Goal: Transaction & Acquisition: Purchase product/service

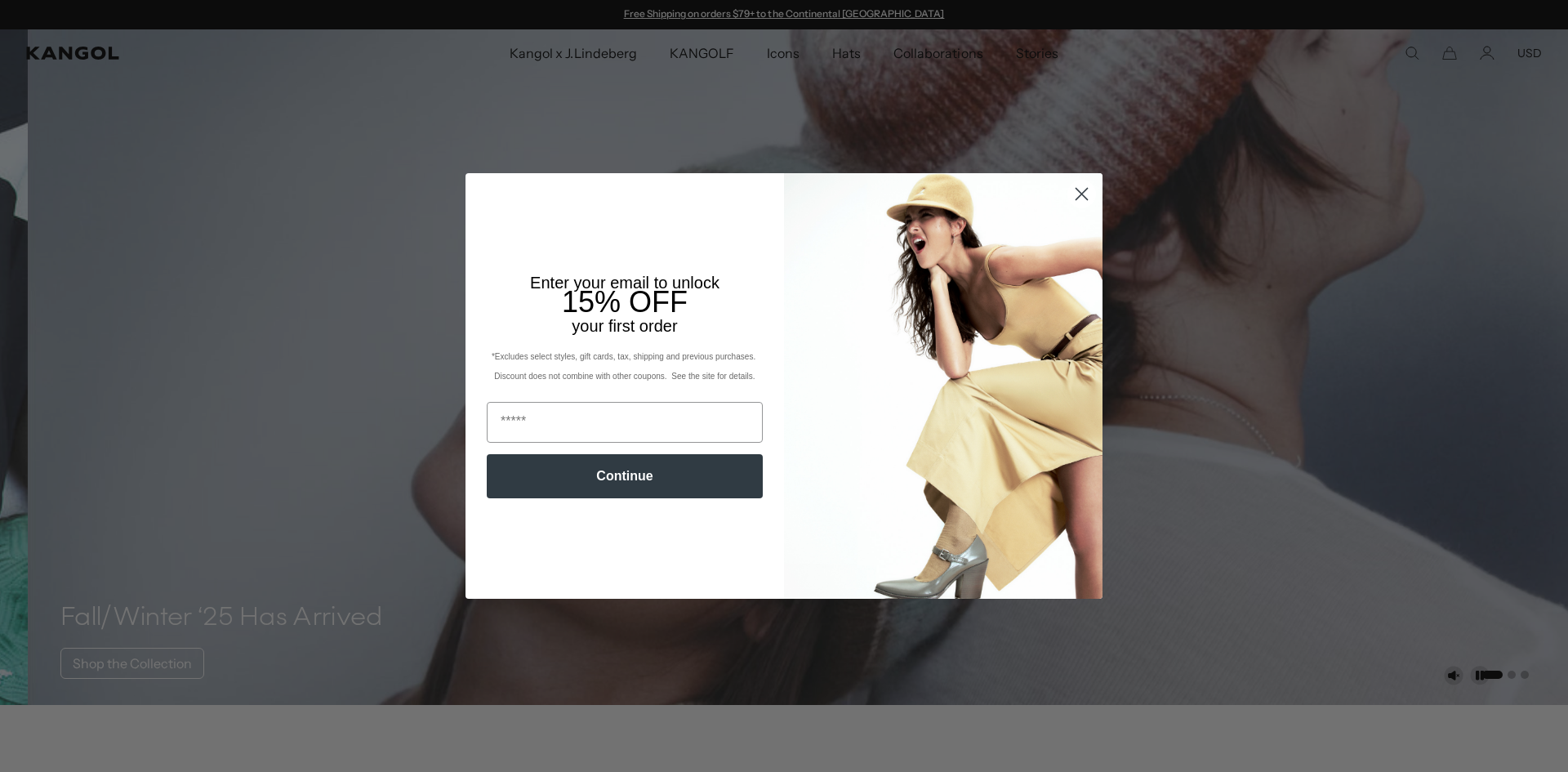
click at [1076, 191] on circle "Close dialog" at bounding box center [1082, 194] width 27 height 27
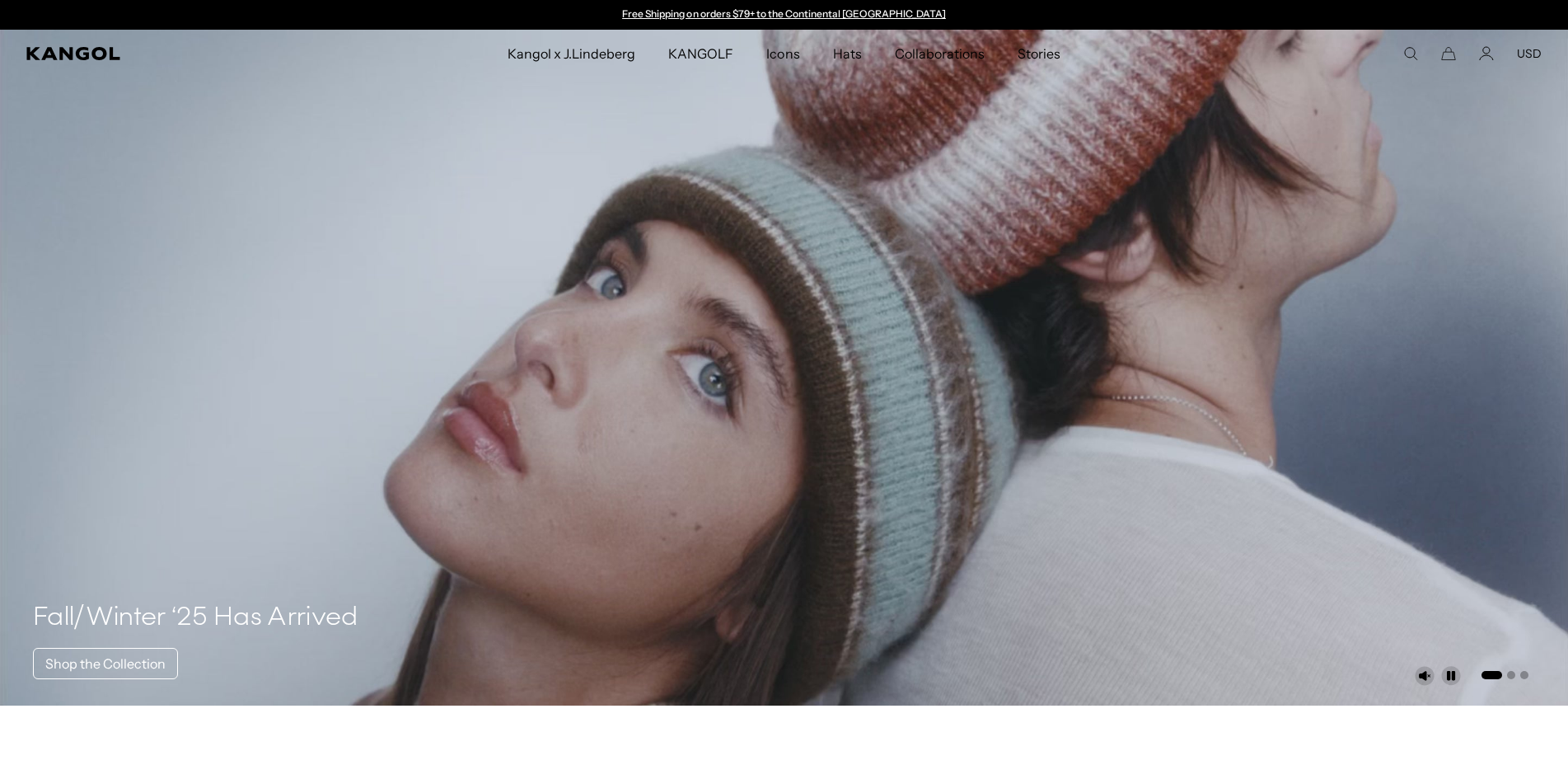
click at [1427, 46] on div "Search here USD USD EUR" at bounding box center [1387, 54] width 310 height 15
click at [1416, 56] on icon "Search here" at bounding box center [1411, 54] width 15 height 15
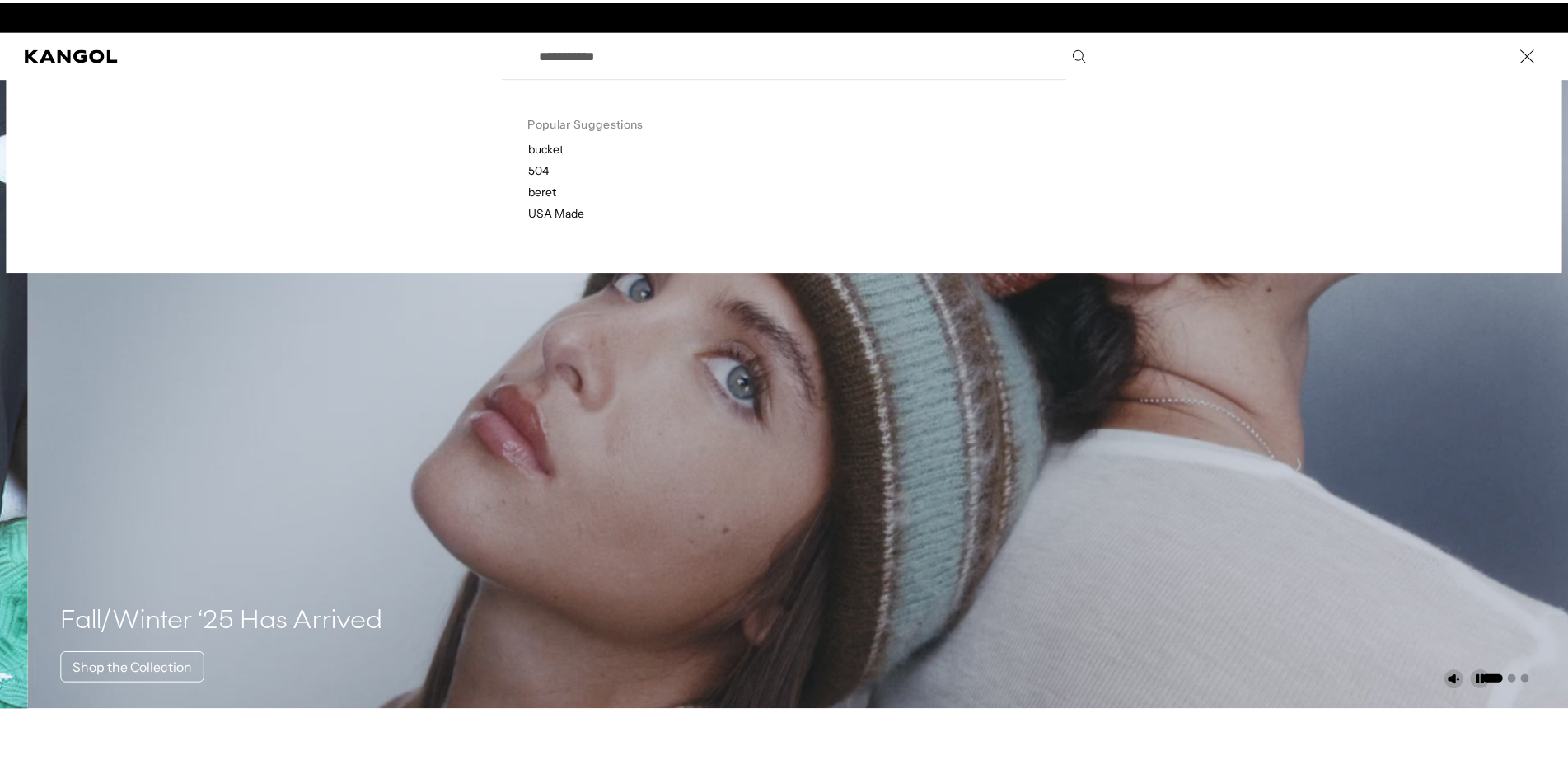
scroll to position [0, 340]
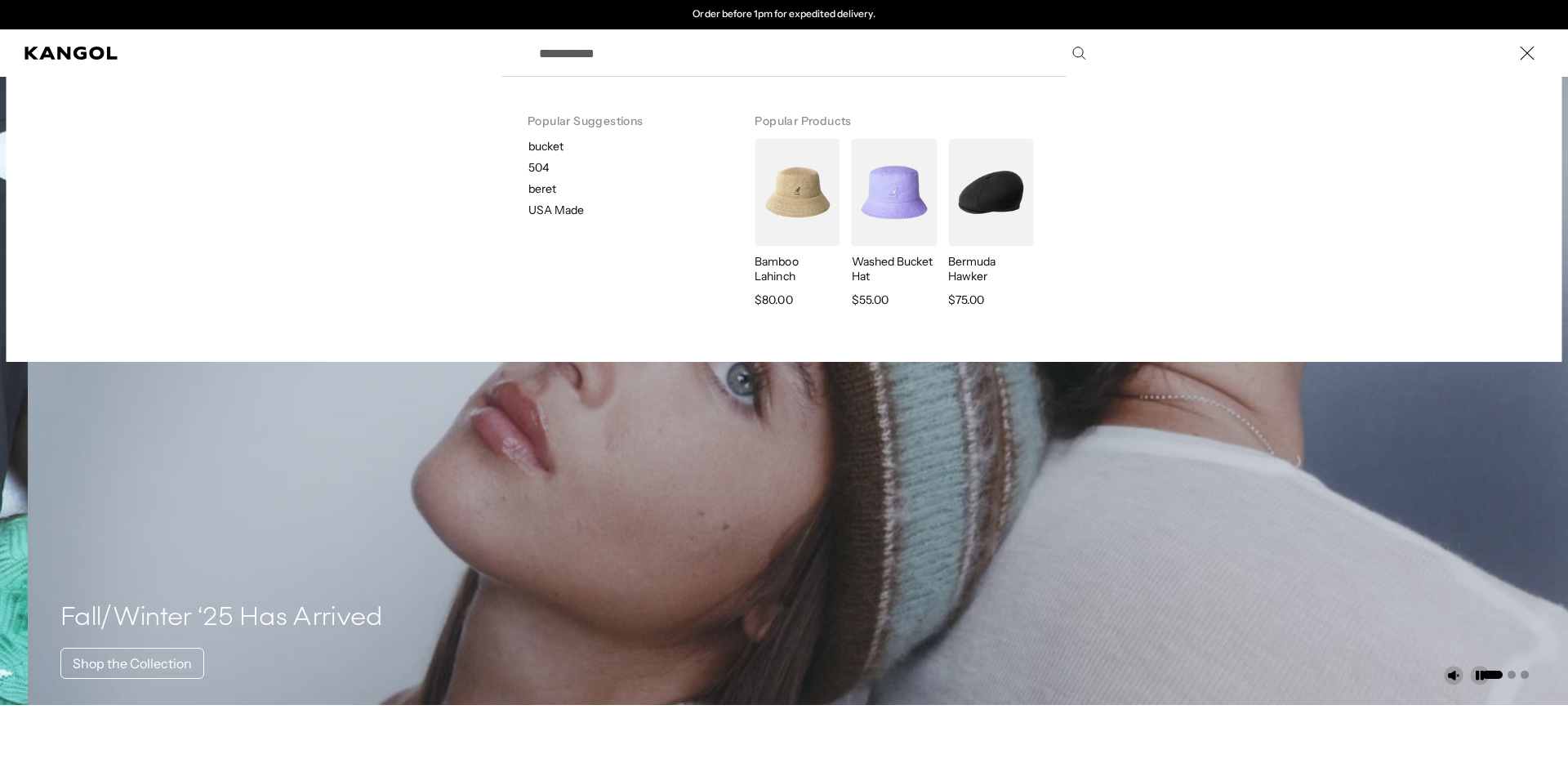
click at [646, 62] on input "Search here" at bounding box center [811, 53] width 564 height 41
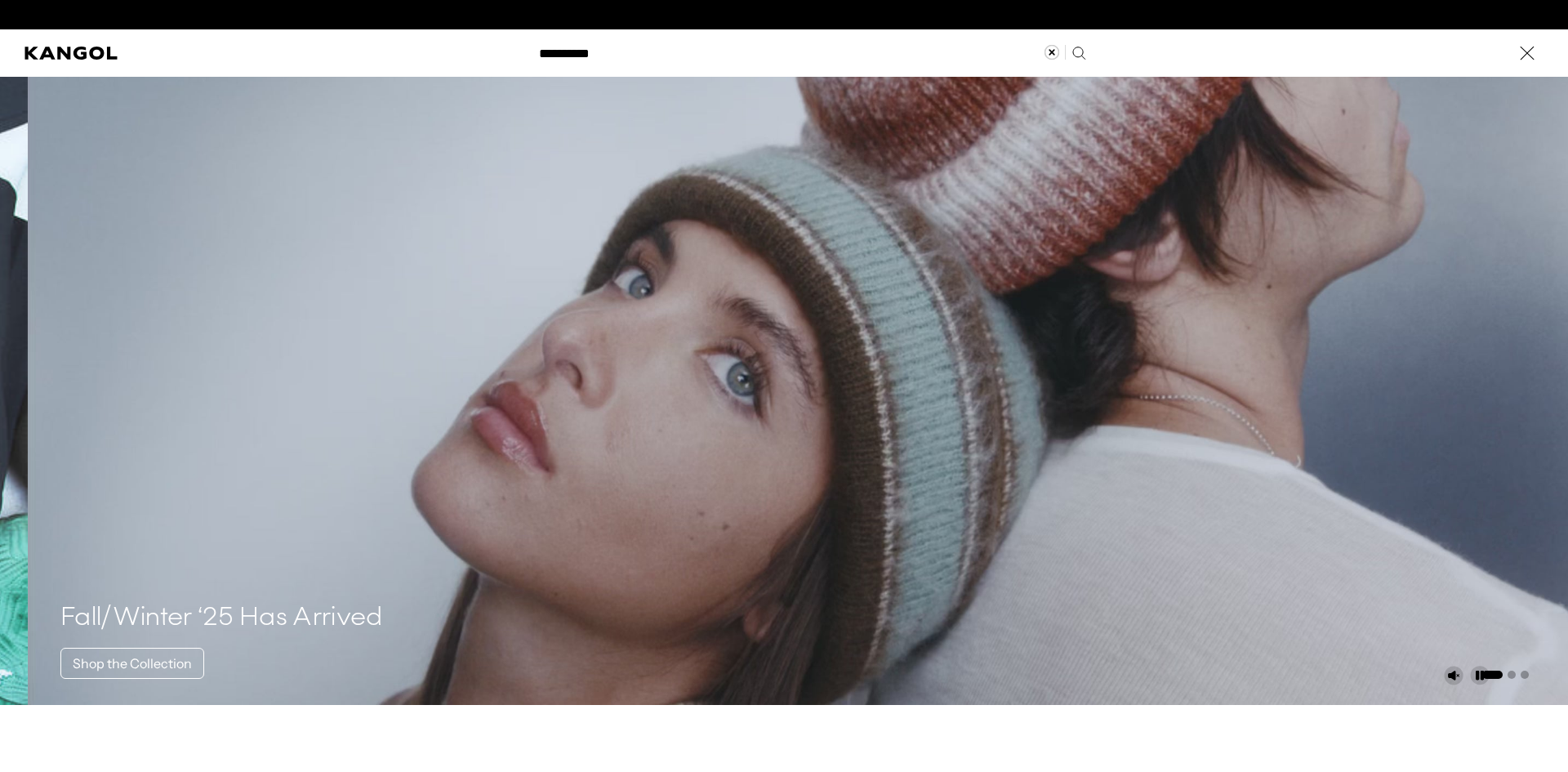
type input "**********"
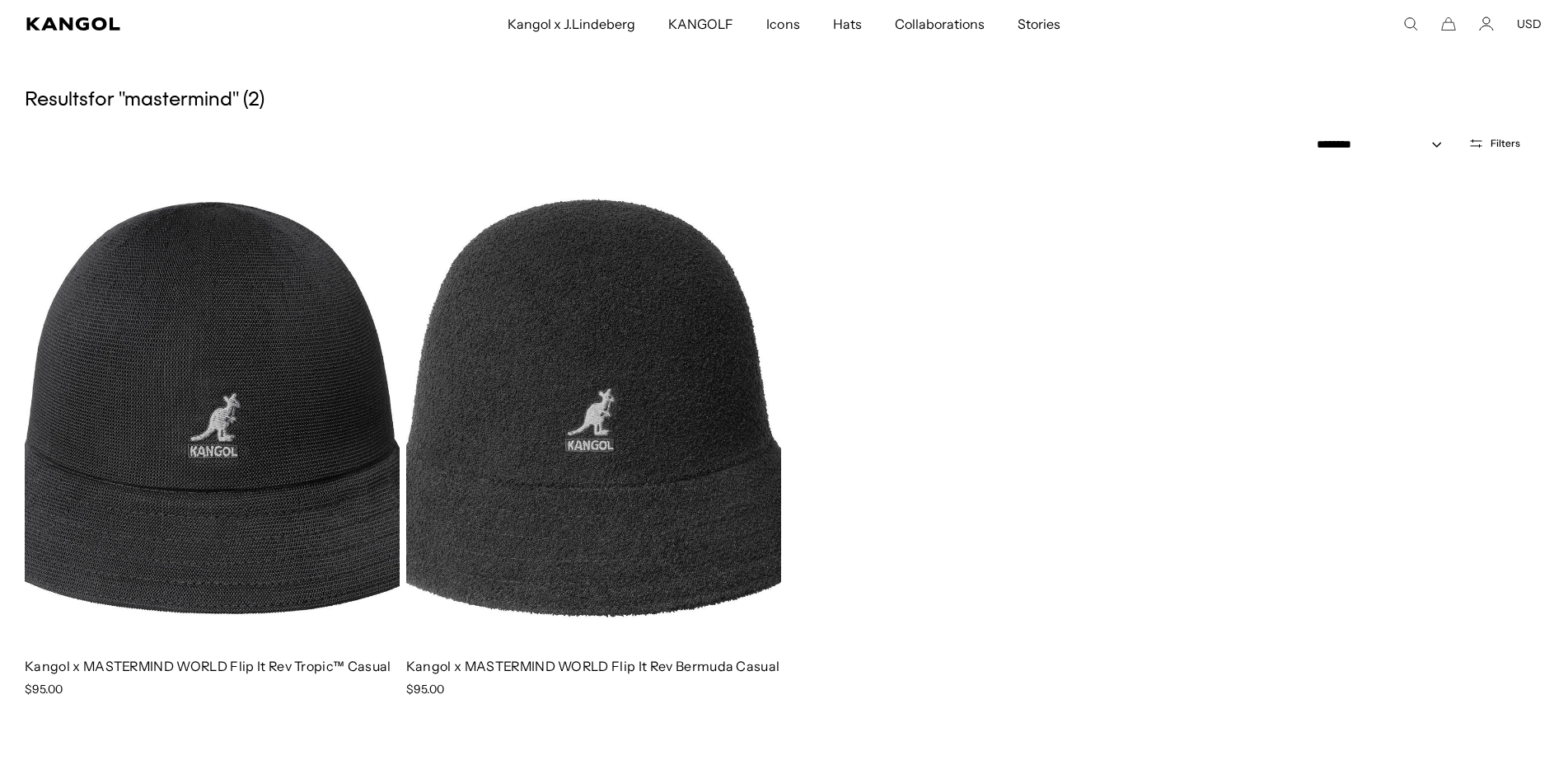
scroll to position [82, 0]
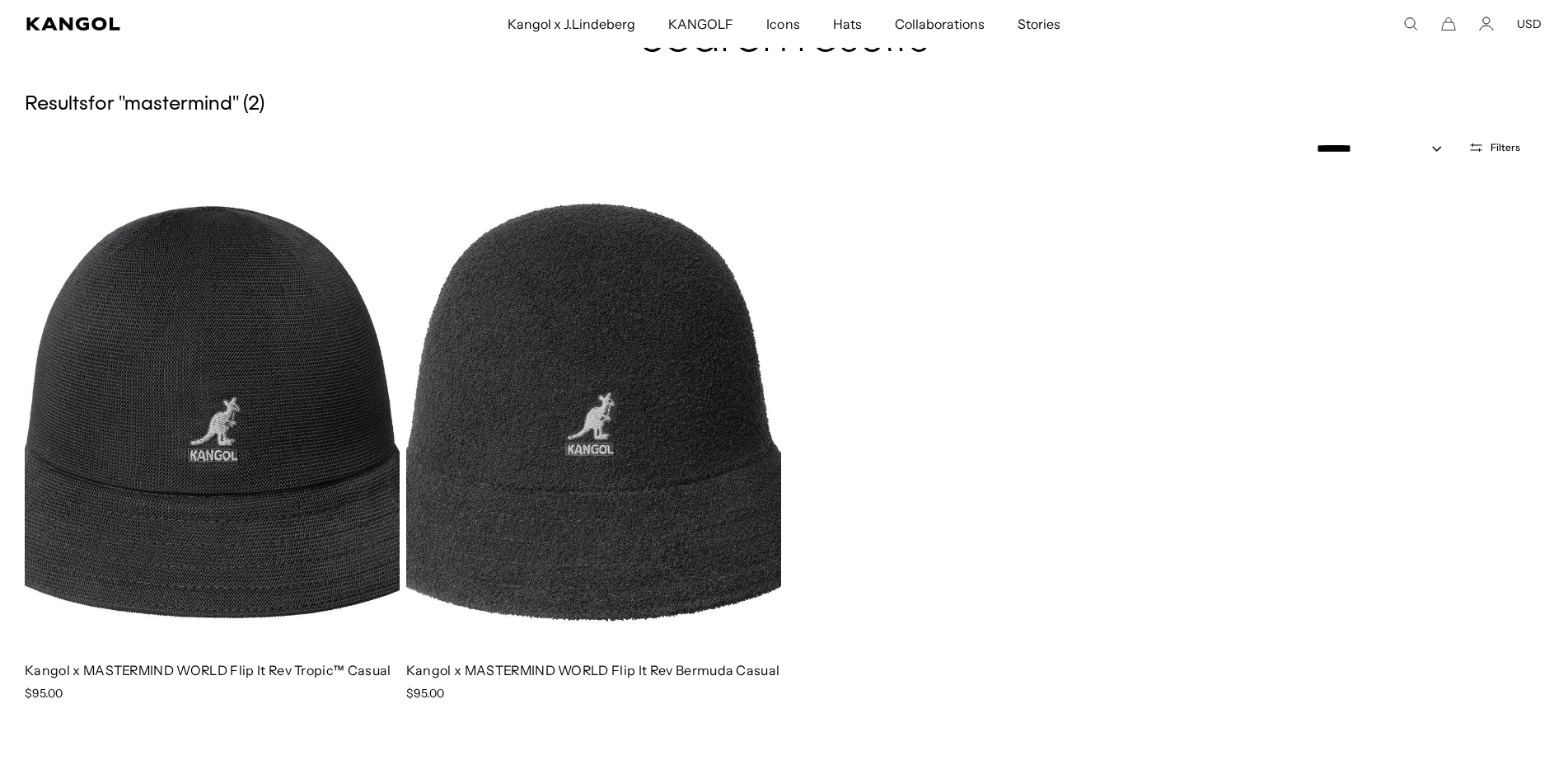
click at [638, 475] on img at bounding box center [593, 413] width 375 height 471
click at [655, 336] on img at bounding box center [593, 413] width 375 height 471
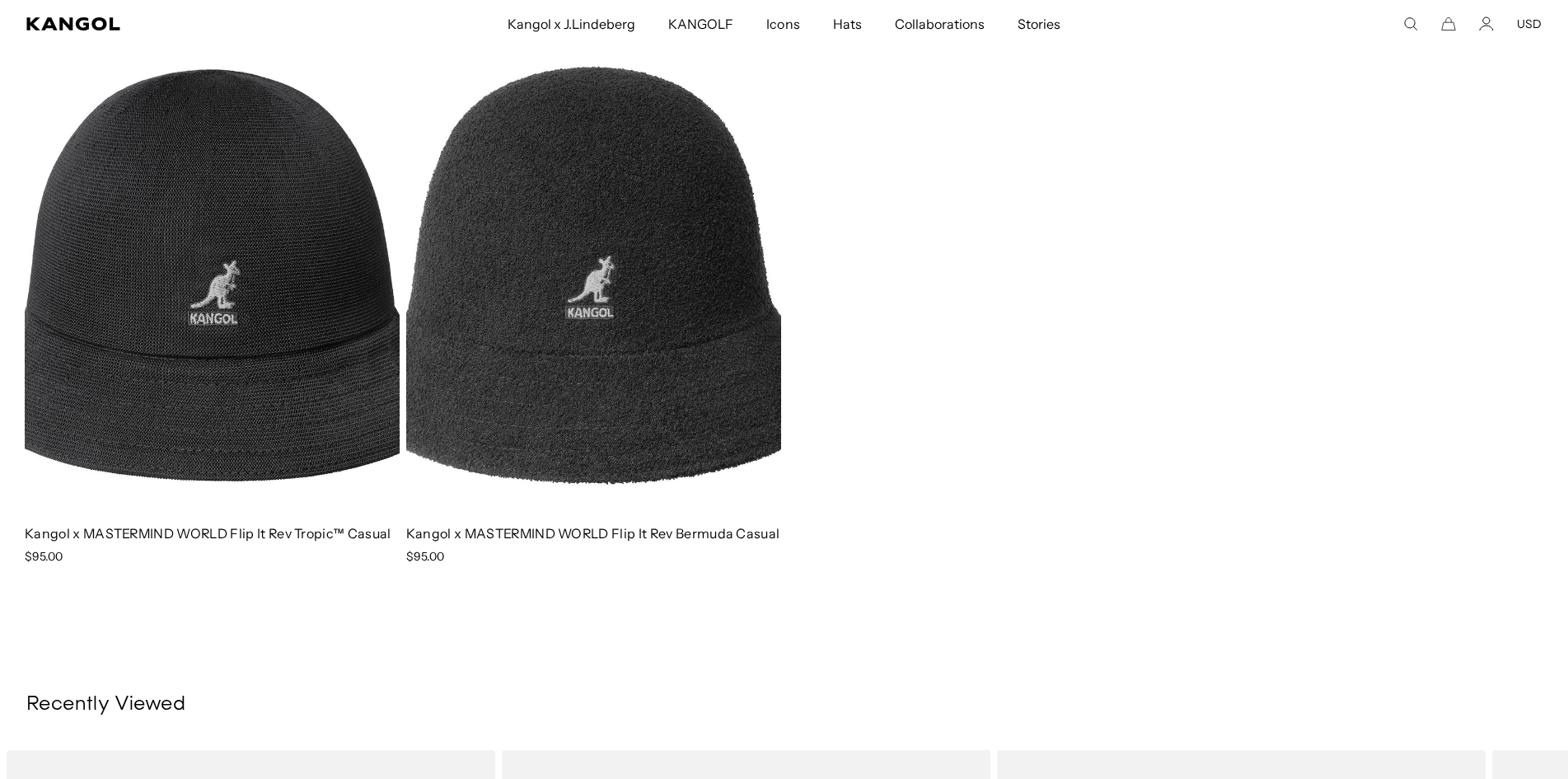
scroll to position [165, 0]
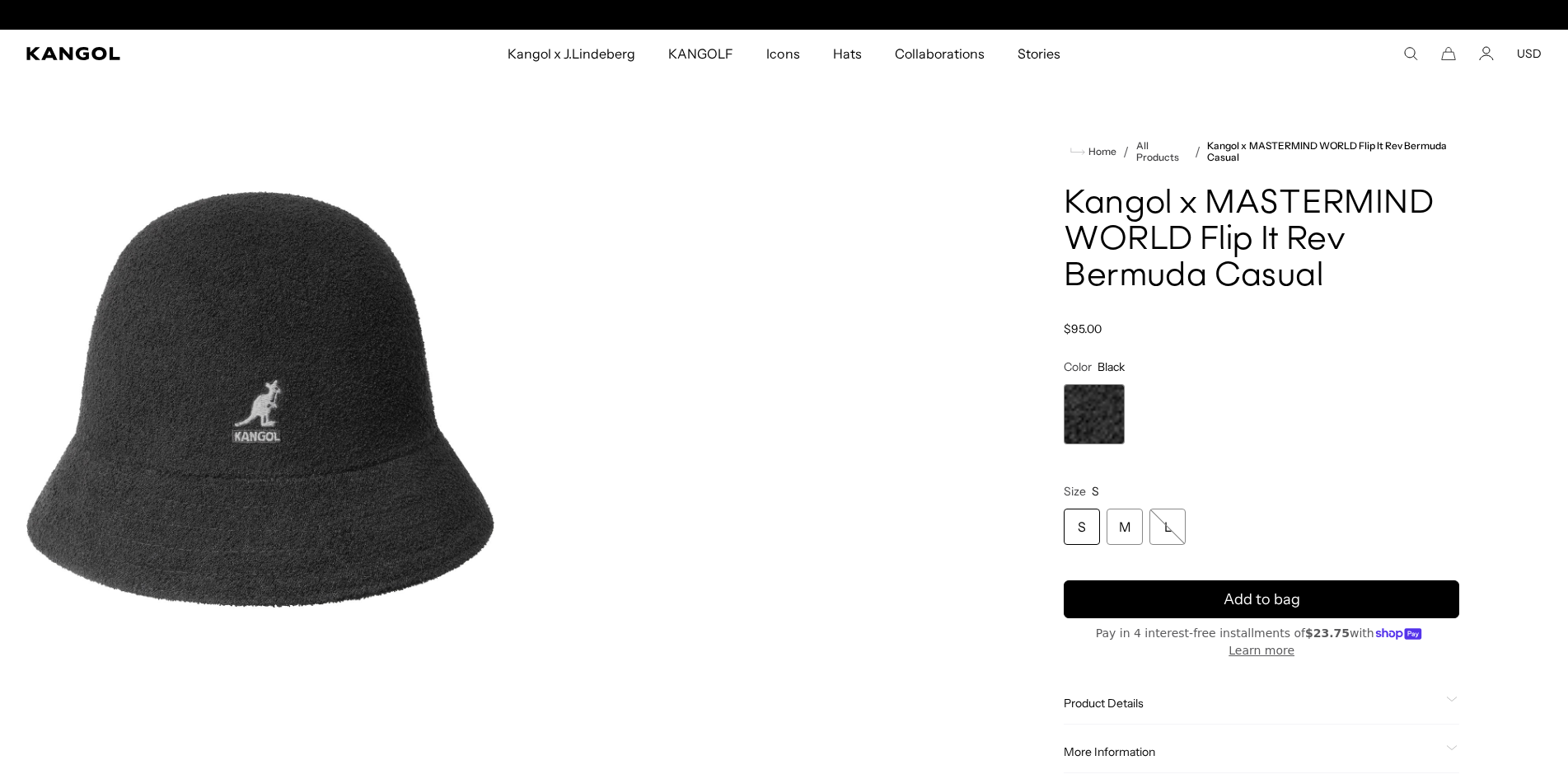
scroll to position [0, 340]
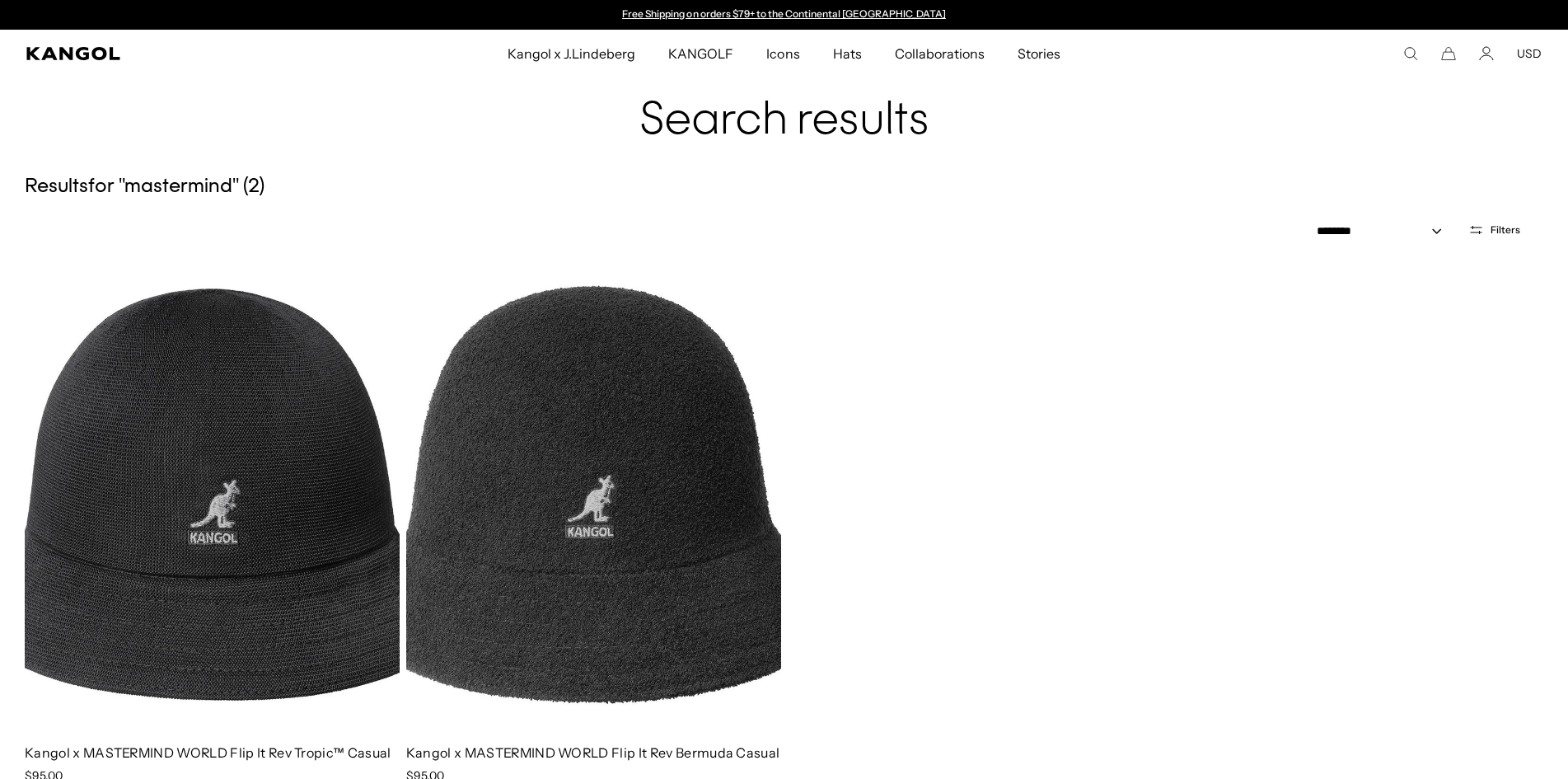
click at [240, 391] on img at bounding box center [212, 495] width 375 height 471
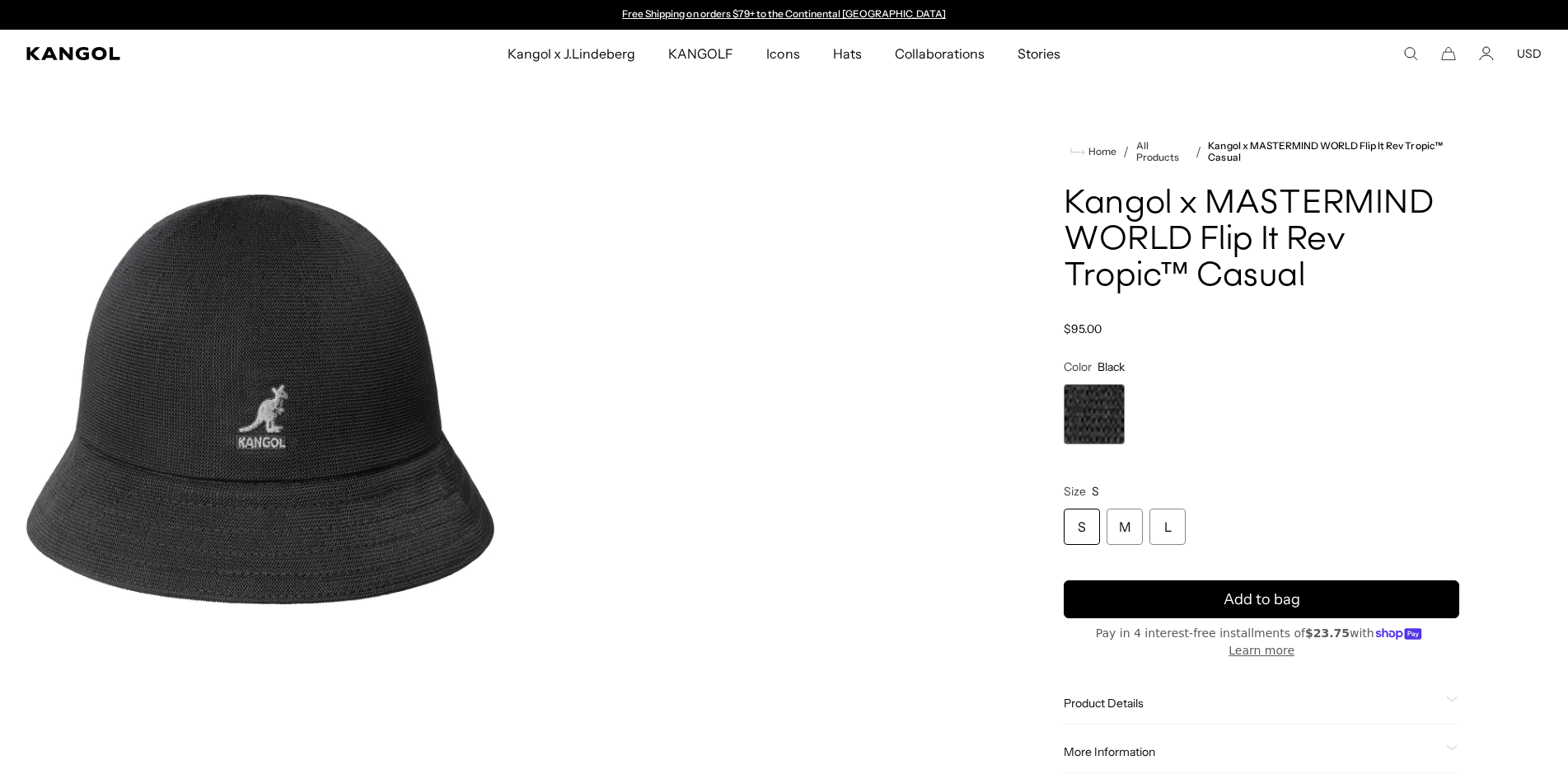
scroll to position [0, 340]
